Goal: Information Seeking & Learning: Learn about a topic

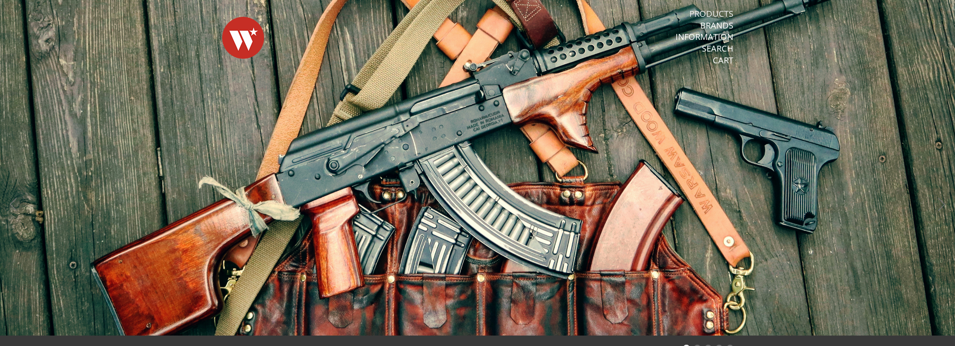
click at [716, 12] on link "Products" at bounding box center [711, 13] width 44 height 11
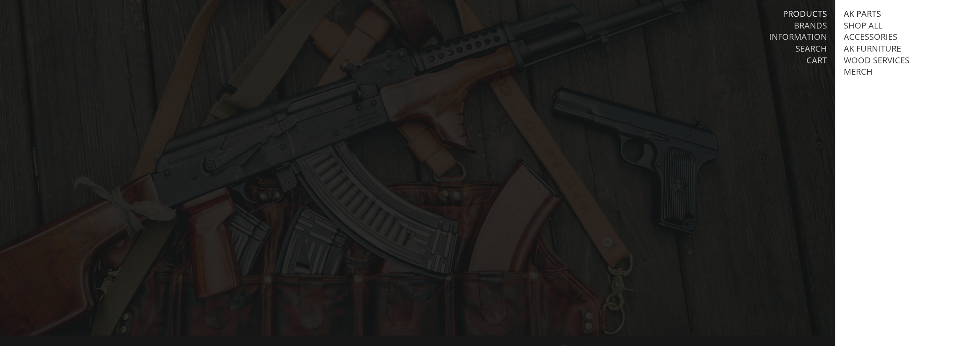
click at [861, 13] on link "AK Parts" at bounding box center [862, 13] width 37 height 11
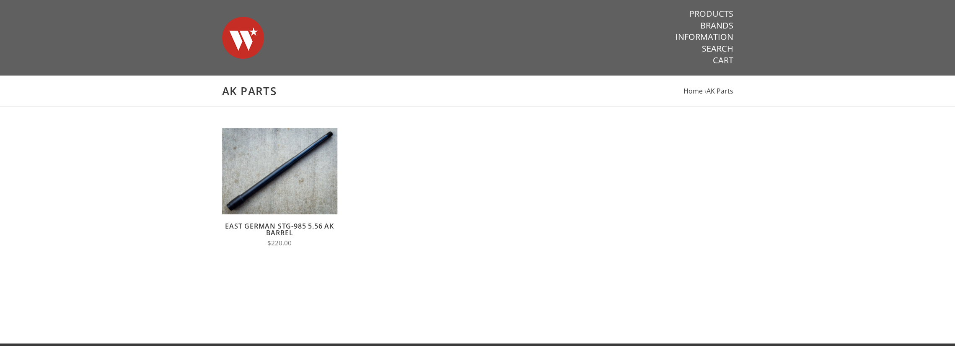
click at [705, 13] on link "Products" at bounding box center [711, 13] width 44 height 11
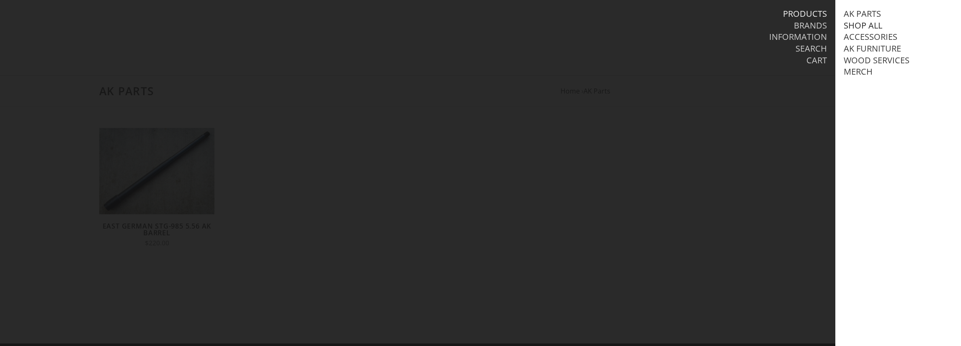
click at [851, 24] on link "Shop All" at bounding box center [863, 25] width 39 height 11
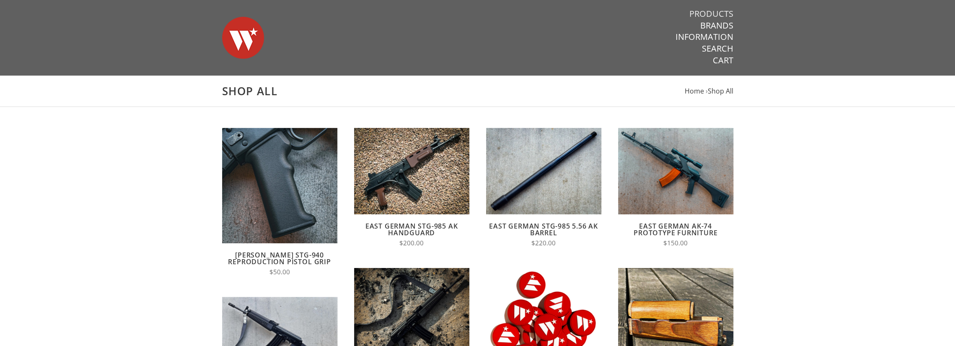
click at [703, 15] on link "Products" at bounding box center [711, 13] width 44 height 11
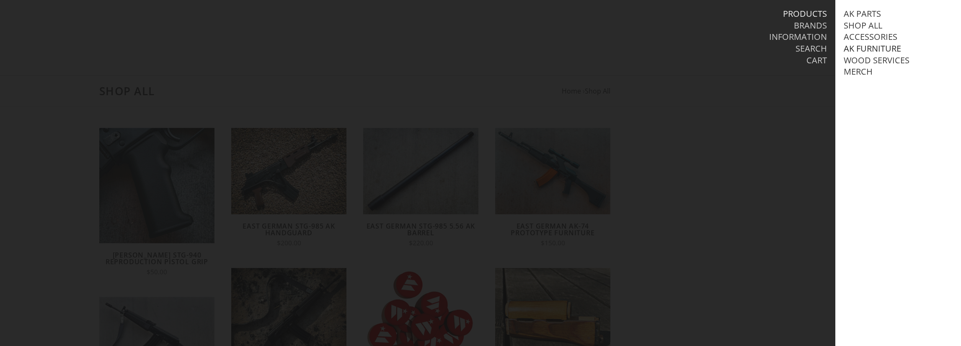
click at [878, 48] on link "AK Furniture" at bounding box center [872, 48] width 57 height 11
click at [867, 60] on link "View all AK Furniture" at bounding box center [899, 60] width 95 height 11
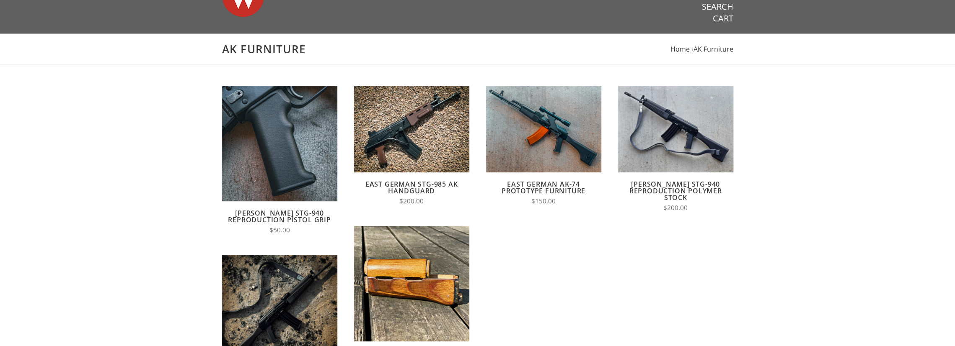
scroll to position [126, 0]
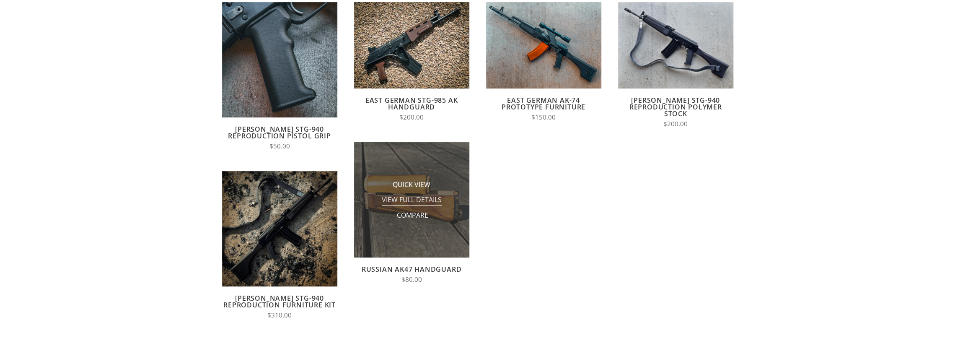
click at [412, 201] on span "View Full Details" at bounding box center [412, 200] width 60 height 10
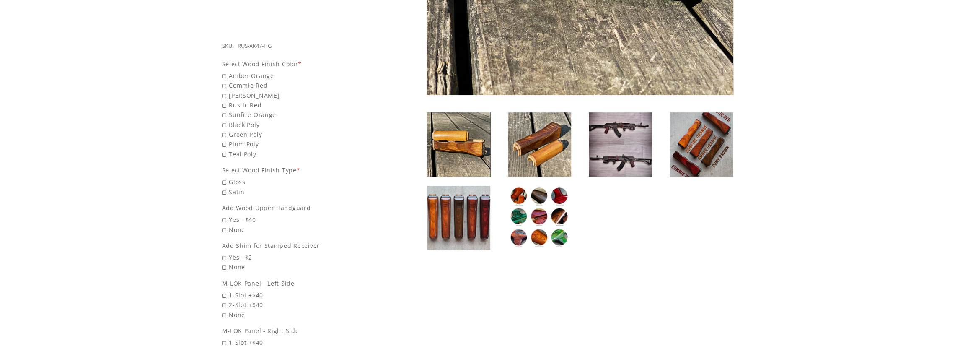
scroll to position [84, 0]
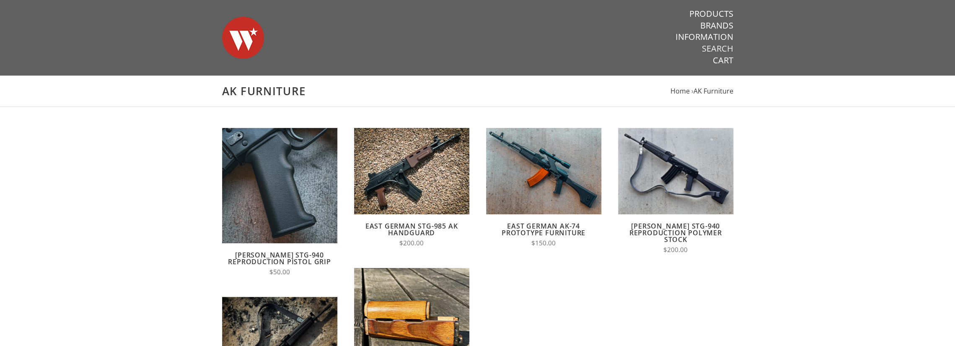
click at [713, 49] on link "Search" at bounding box center [717, 48] width 31 height 11
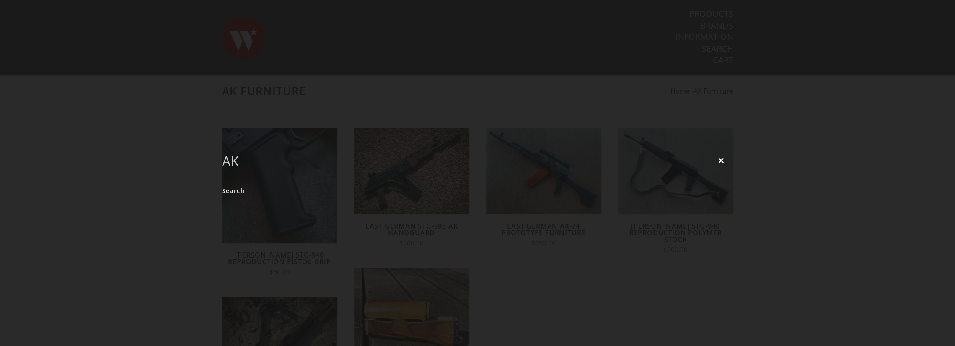
type input "AK"
click at [222, 182] on input "Search" at bounding box center [233, 190] width 23 height 16
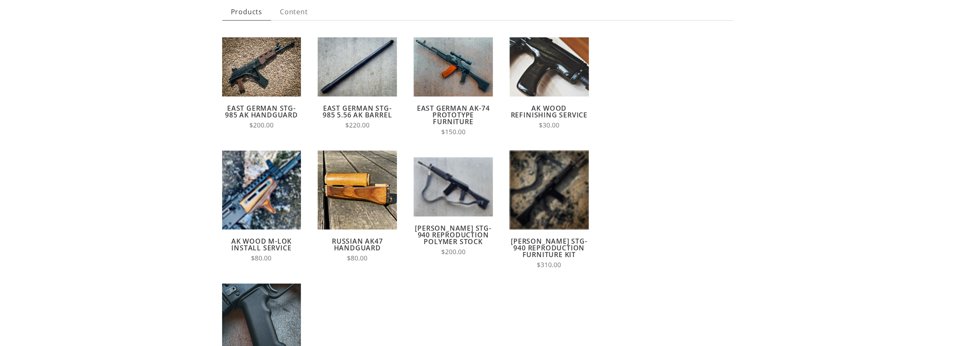
scroll to position [42, 0]
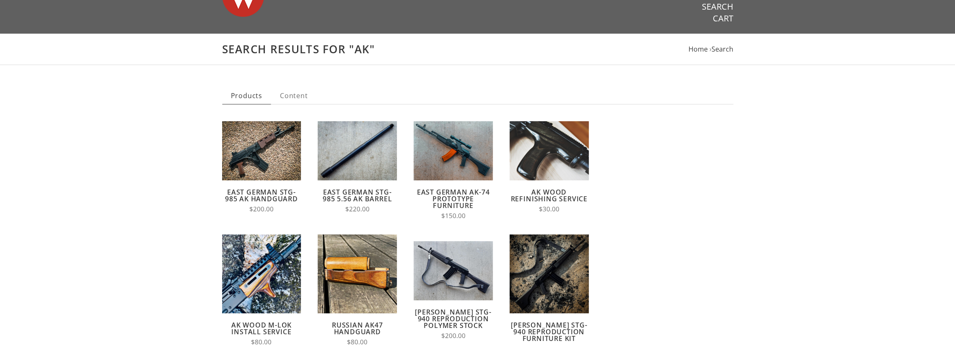
click at [551, 193] on link "AK Wood Refinishing Service" at bounding box center [549, 195] width 77 height 16
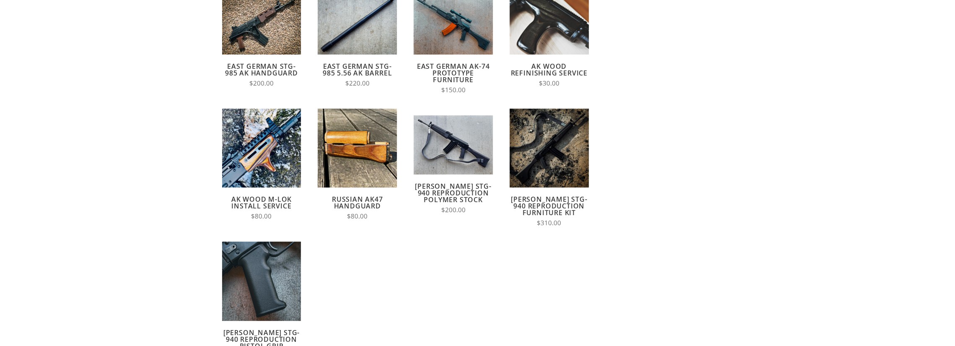
scroll to position [210, 0]
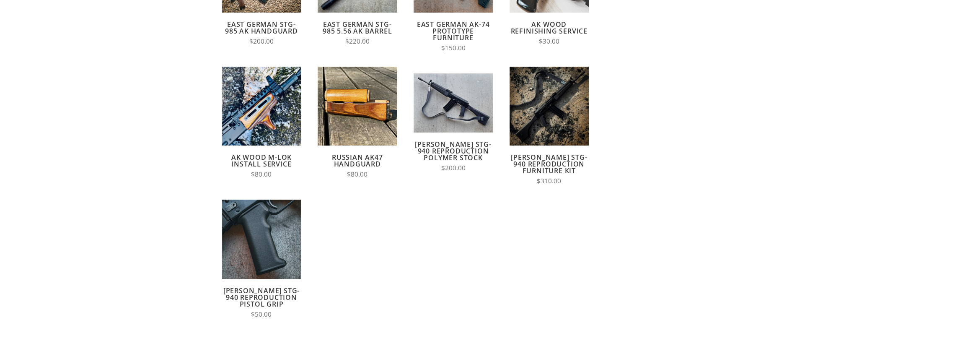
click at [265, 158] on link "AK Wood M-LOK Install Service" at bounding box center [261, 161] width 60 height 16
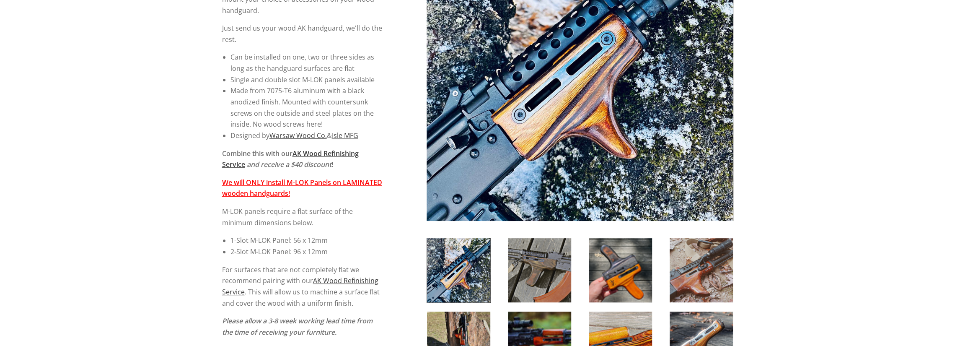
scroll to position [293, 0]
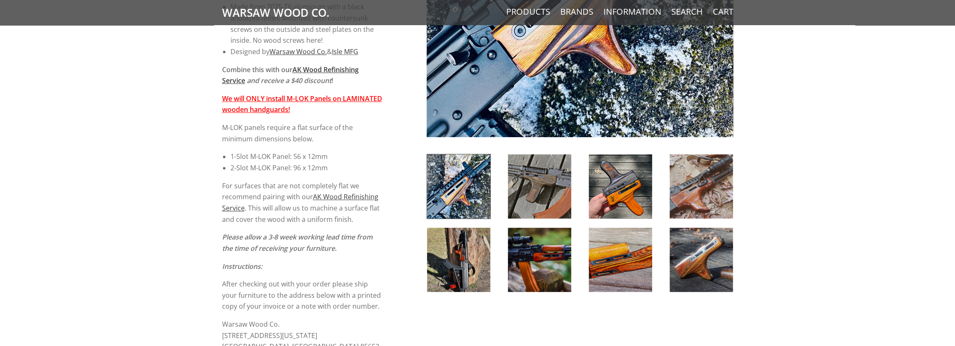
click at [688, 246] on img at bounding box center [701, 260] width 63 height 64
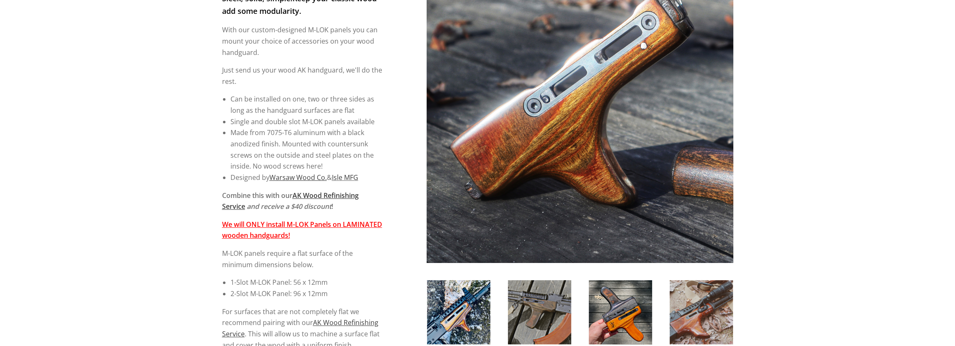
scroll to position [210, 0]
